Goal: Communication & Community: Answer question/provide support

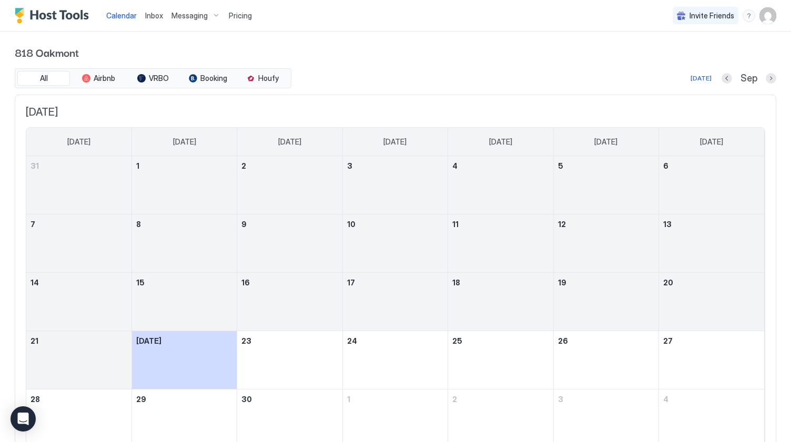
click at [155, 12] on span "Inbox" at bounding box center [154, 15] width 18 height 9
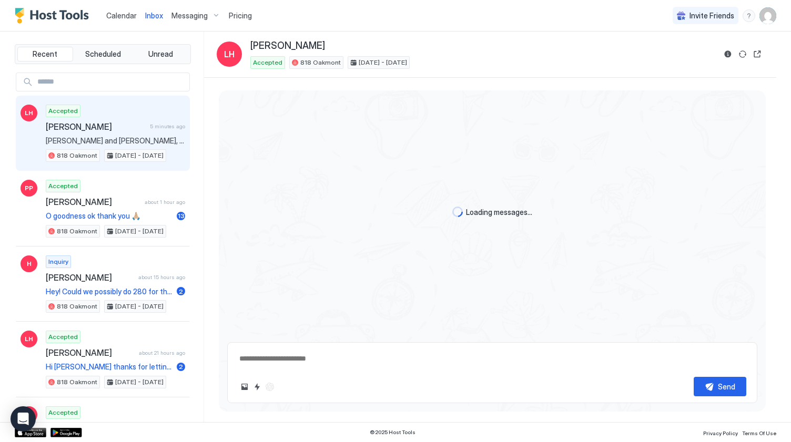
type textarea "*"
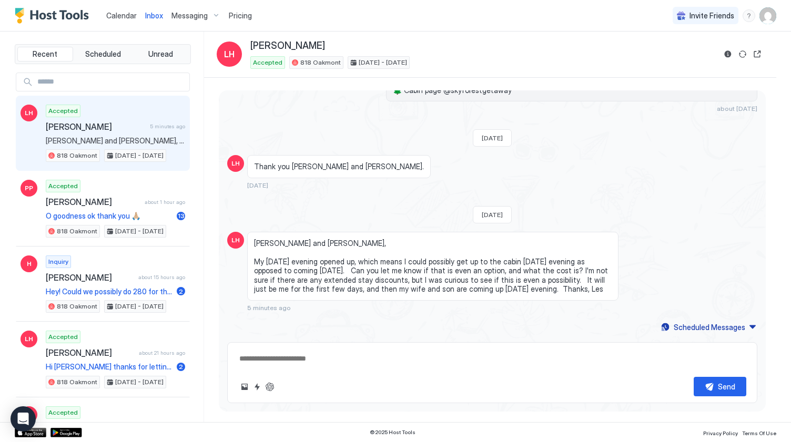
click at [120, 18] on span "Calendar" at bounding box center [121, 15] width 31 height 9
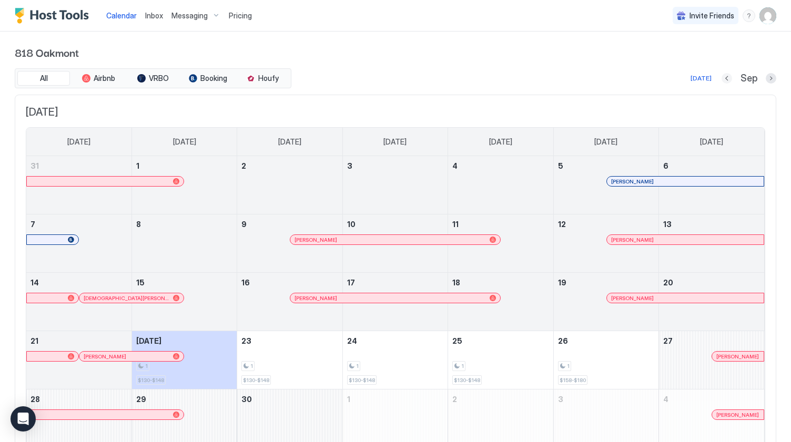
click at [725, 82] on button "Previous month" at bounding box center [727, 78] width 11 height 11
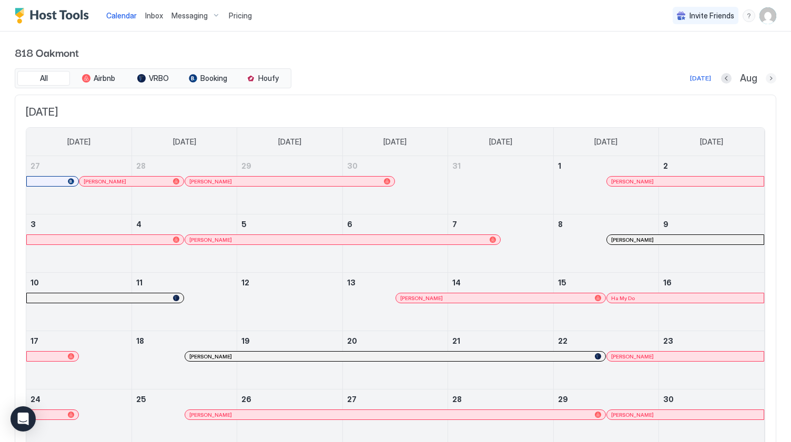
click at [774, 79] on button "Next month" at bounding box center [771, 78] width 11 height 11
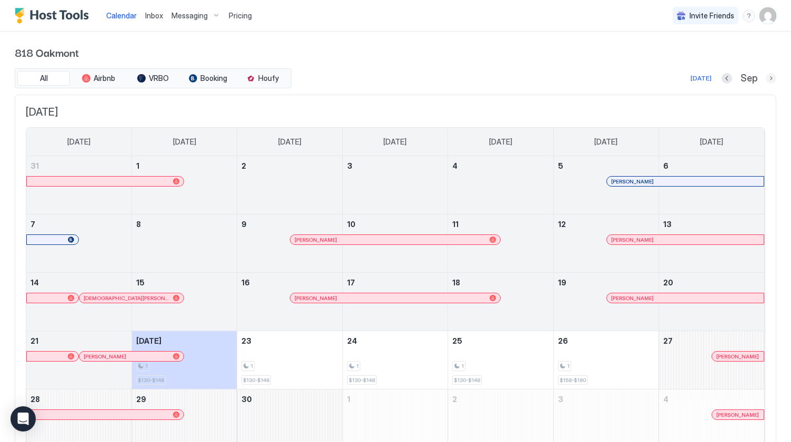
click at [774, 79] on button "Next month" at bounding box center [771, 78] width 11 height 11
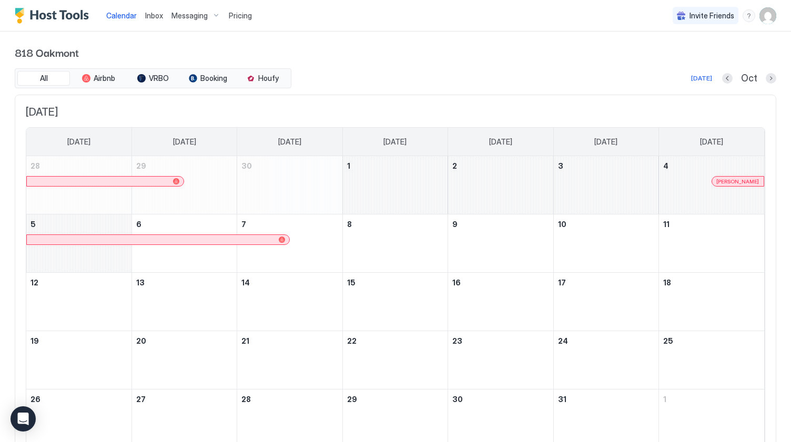
scroll to position [49, 0]
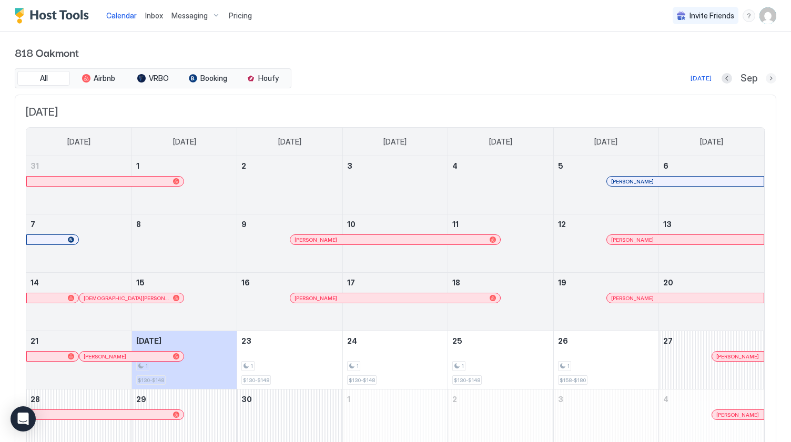
click at [772, 78] on button "Next month" at bounding box center [771, 78] width 11 height 11
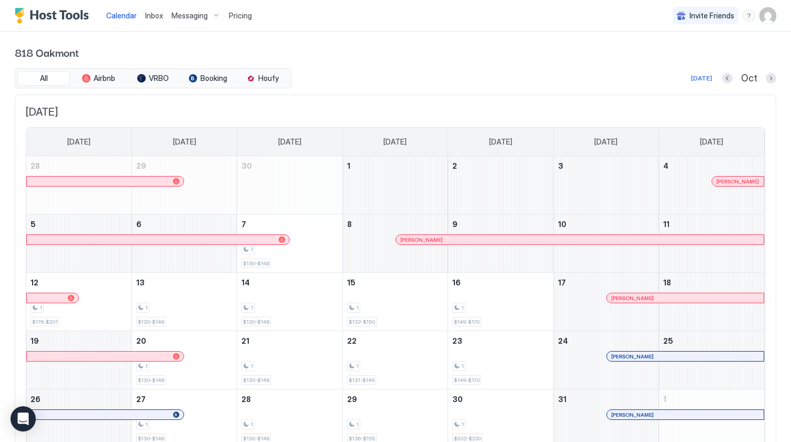
click at [640, 238] on div at bounding box center [639, 240] width 8 height 8
